Goal: Feedback & Contribution: Submit feedback/report problem

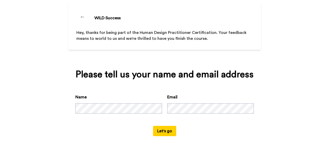
scroll to position [31, 0]
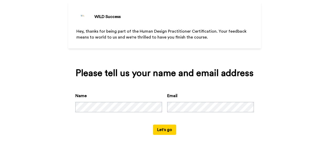
click at [162, 129] on button "Let's go" at bounding box center [164, 130] width 23 height 10
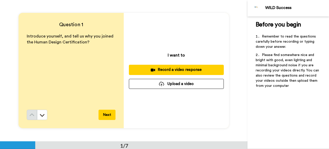
click at [174, 69] on div "Record a video response" at bounding box center [176, 69] width 87 height 5
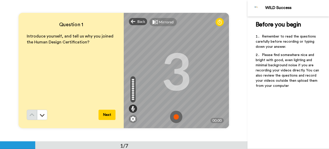
click at [174, 116] on img at bounding box center [176, 117] width 12 height 12
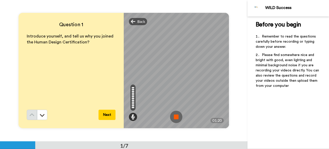
click at [106, 116] on button "Next" at bounding box center [107, 115] width 17 height 10
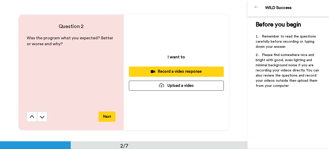
scroll to position [142, 0]
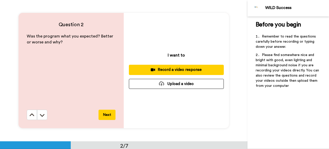
click at [174, 69] on div "Record a video response" at bounding box center [176, 69] width 87 height 5
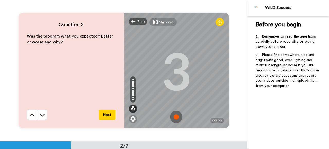
click at [175, 116] on img at bounding box center [176, 117] width 12 height 12
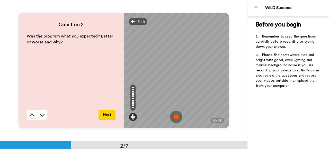
click at [174, 116] on img at bounding box center [176, 117] width 12 height 12
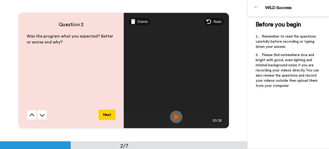
click at [105, 115] on button "Next" at bounding box center [107, 115] width 17 height 10
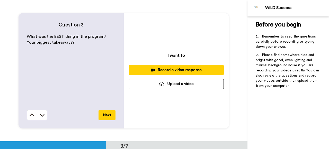
scroll to position [283, 0]
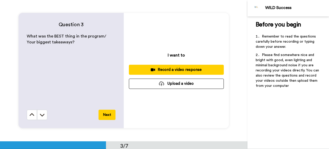
click at [174, 70] on div "Record a video response" at bounding box center [176, 69] width 87 height 5
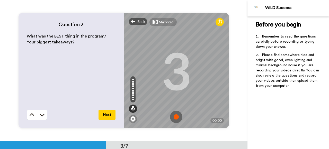
click at [175, 116] on img at bounding box center [176, 117] width 12 height 12
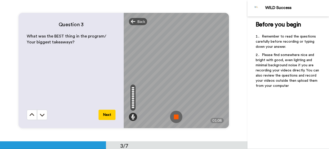
click at [175, 116] on img at bounding box center [176, 117] width 12 height 12
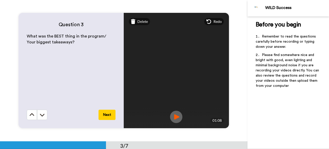
click at [105, 116] on button "Next" at bounding box center [107, 115] width 17 height 10
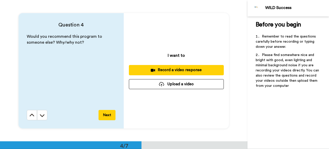
scroll to position [425, 0]
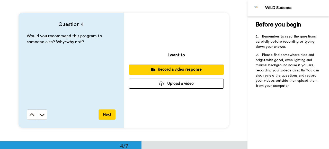
click at [172, 68] on div "Record a video response" at bounding box center [176, 69] width 87 height 5
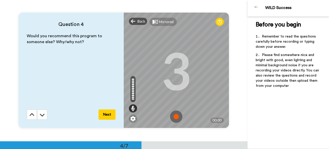
click at [174, 116] on img at bounding box center [176, 117] width 12 height 12
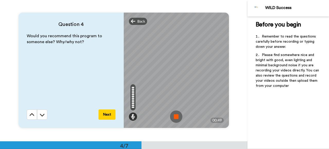
click at [174, 116] on img at bounding box center [176, 117] width 12 height 12
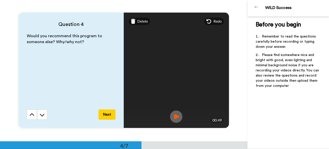
click at [104, 116] on button "Next" at bounding box center [107, 115] width 17 height 10
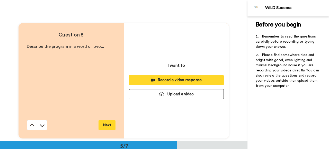
scroll to position [566, 0]
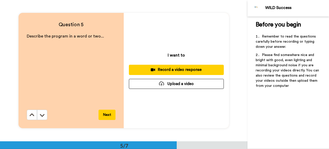
click at [176, 70] on div "Record a video response" at bounding box center [176, 69] width 87 height 5
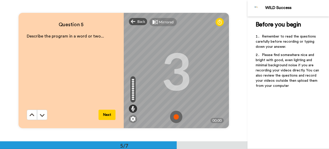
click at [174, 115] on img at bounding box center [176, 117] width 12 height 12
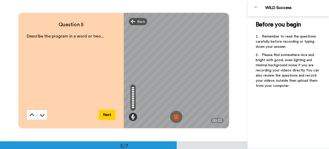
click at [174, 115] on img at bounding box center [176, 117] width 12 height 12
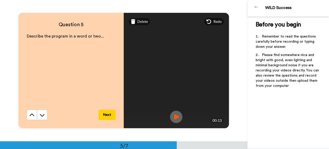
click at [106, 116] on button "Next" at bounding box center [107, 115] width 17 height 10
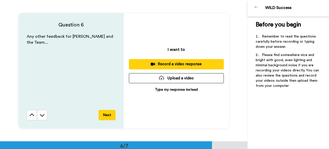
scroll to position [708, 0]
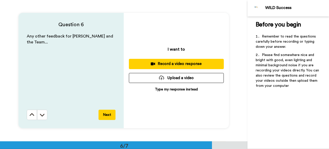
click at [173, 64] on div "Record a video response" at bounding box center [176, 63] width 87 height 5
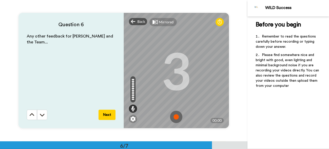
click at [174, 117] on img at bounding box center [176, 117] width 12 height 12
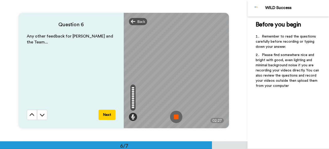
click at [174, 117] on img at bounding box center [176, 117] width 12 height 12
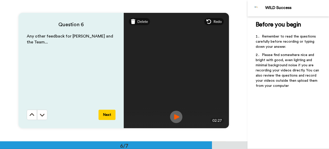
click at [106, 117] on button "Next" at bounding box center [107, 115] width 17 height 10
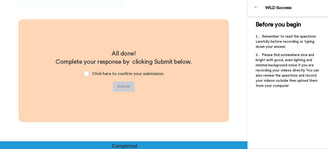
scroll to position [830, 0]
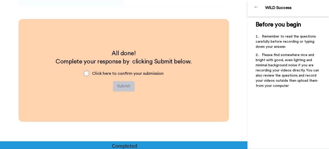
click at [86, 74] on span at bounding box center [86, 73] width 5 height 5
click at [123, 86] on button "Submit" at bounding box center [124, 86] width 22 height 10
